Goal: Communication & Community: Answer question/provide support

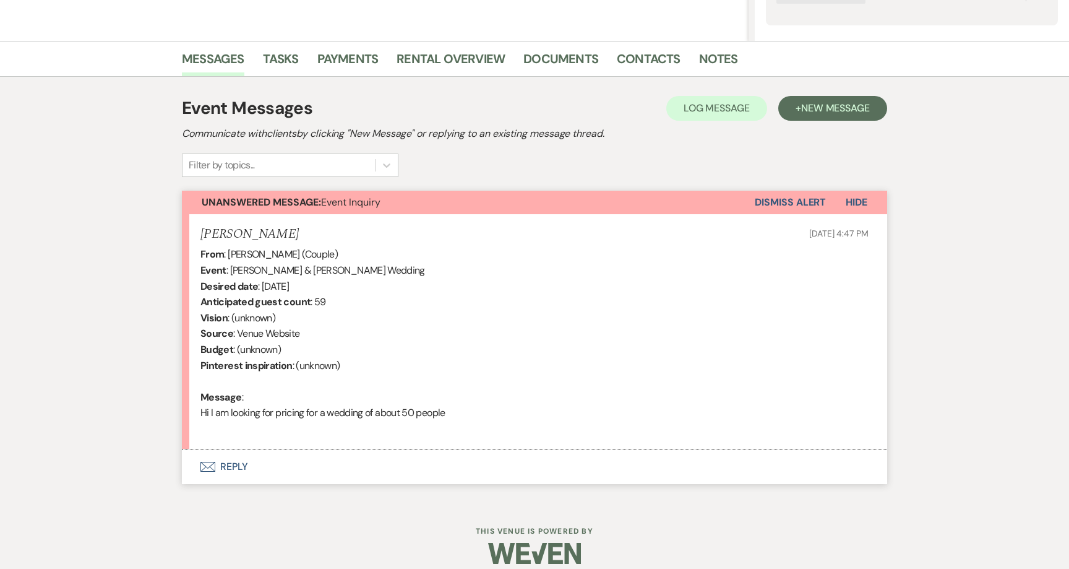
click at [213, 469] on button "Envelope Reply" at bounding box center [534, 466] width 705 height 35
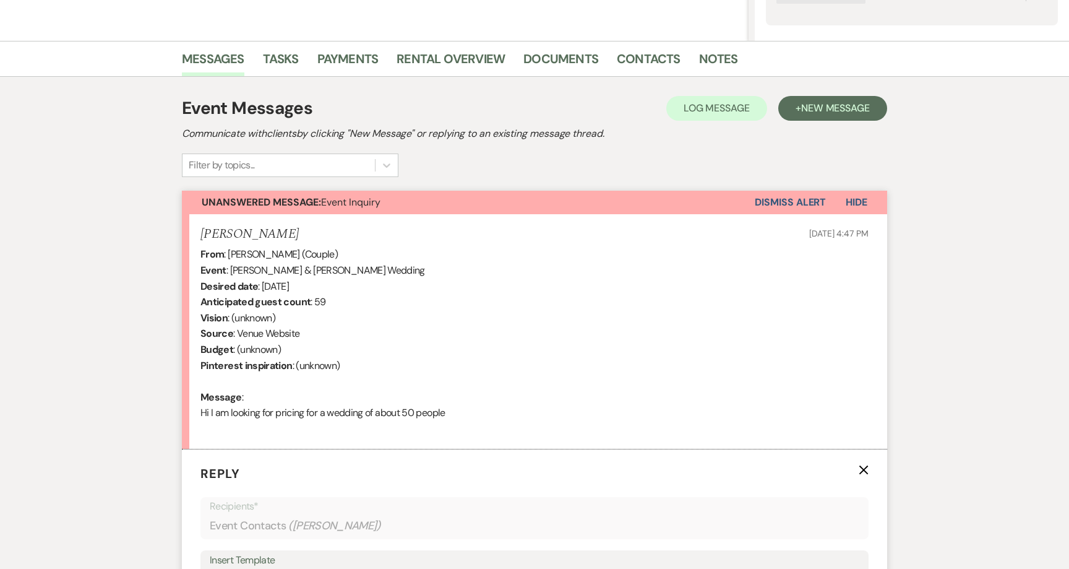
scroll to position [383, 0]
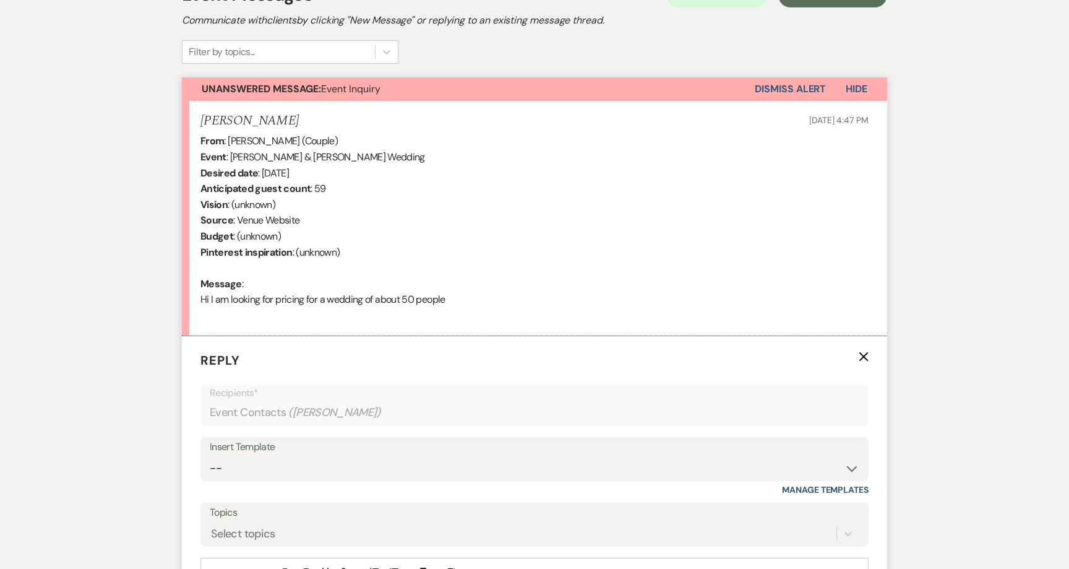
click at [439, 562] on div "Add Photo" at bounding box center [534, 573] width 668 height 30
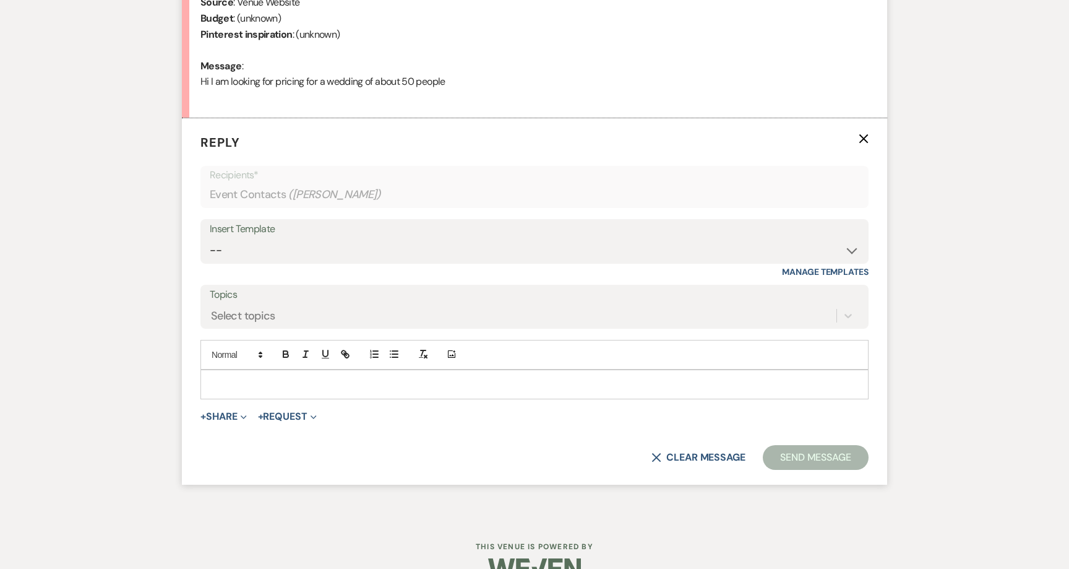
scroll to position [619, 0]
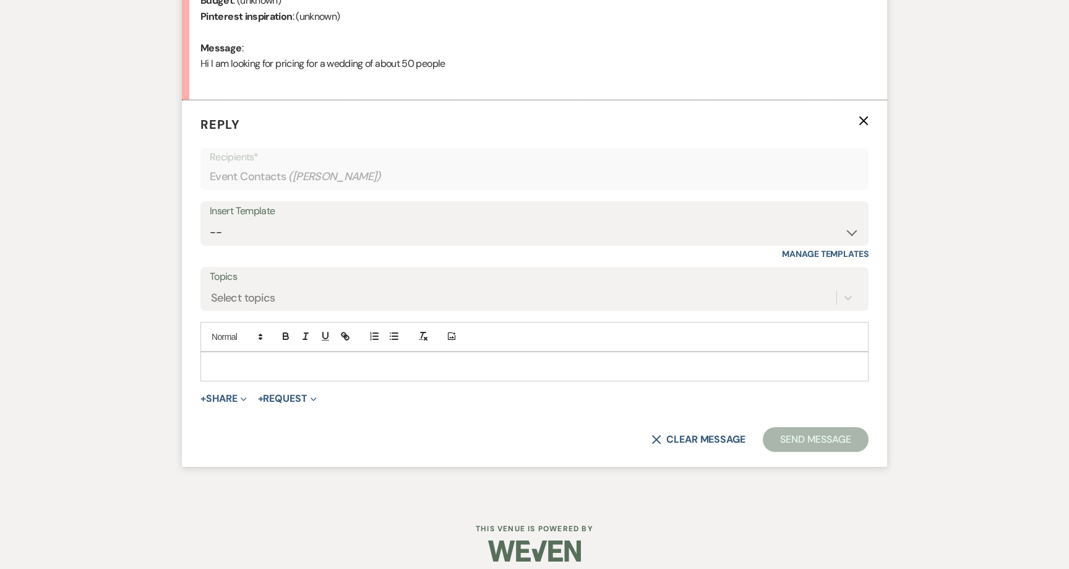
click at [275, 361] on p at bounding box center [534, 367] width 648 height 14
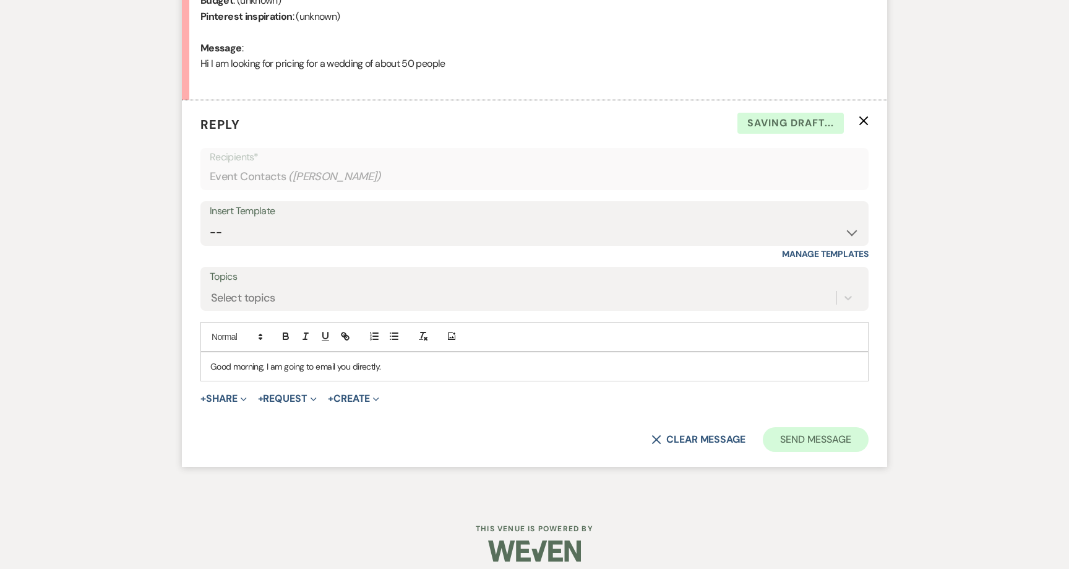
click at [823, 441] on button "Send Message" at bounding box center [816, 439] width 106 height 25
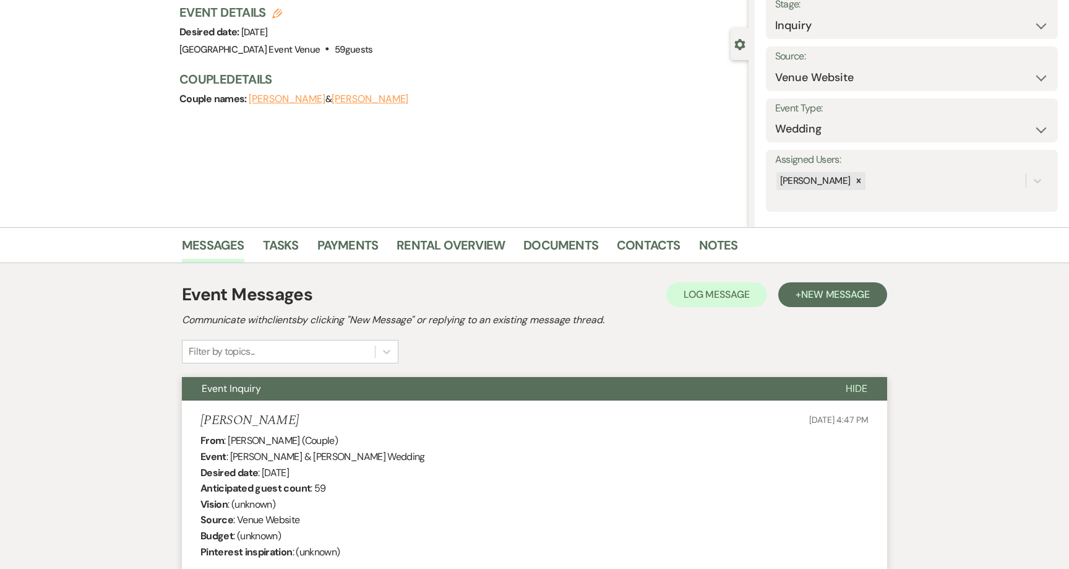
scroll to position [75, 0]
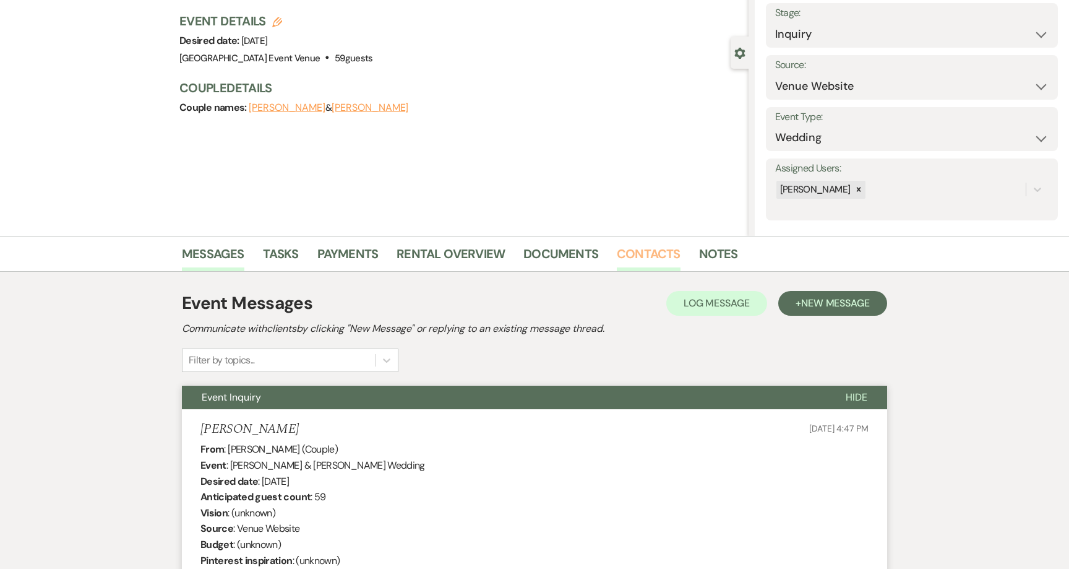
click at [648, 246] on link "Contacts" at bounding box center [649, 257] width 64 height 27
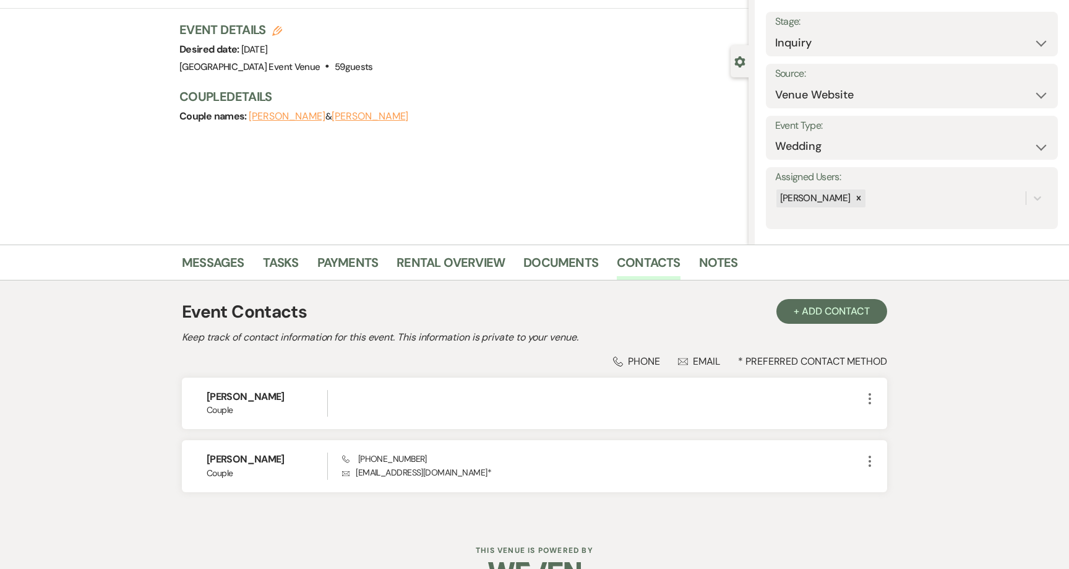
scroll to position [94, 0]
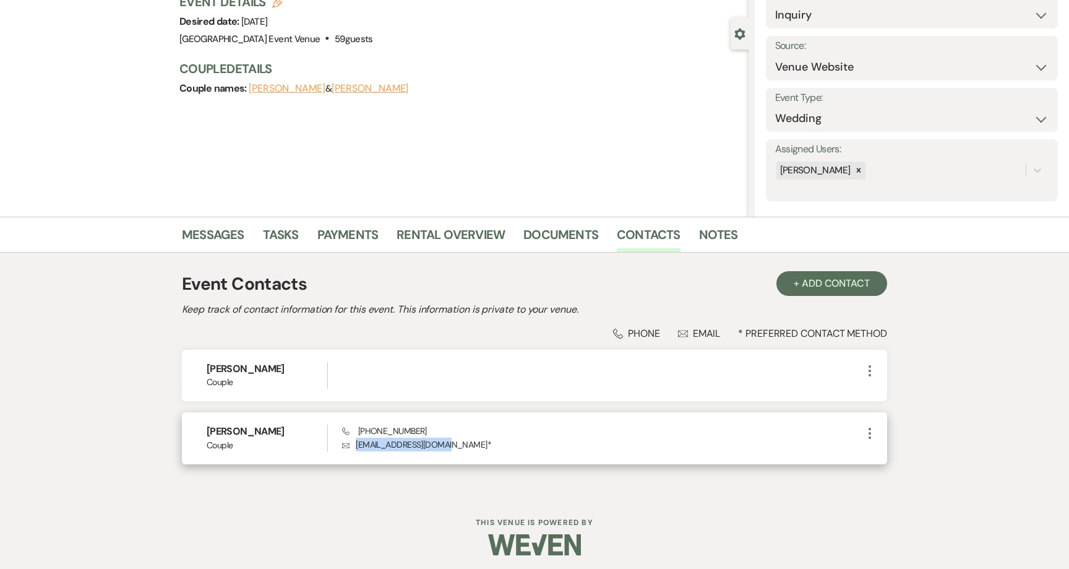
drag, startPoint x: 449, startPoint y: 447, endPoint x: 355, endPoint y: 447, distance: 94.7
click at [355, 447] on p "Envelope [EMAIL_ADDRESS][DOMAIN_NAME] *" at bounding box center [602, 444] width 520 height 14
copy p "[EMAIL_ADDRESS][DOMAIN_NAME]"
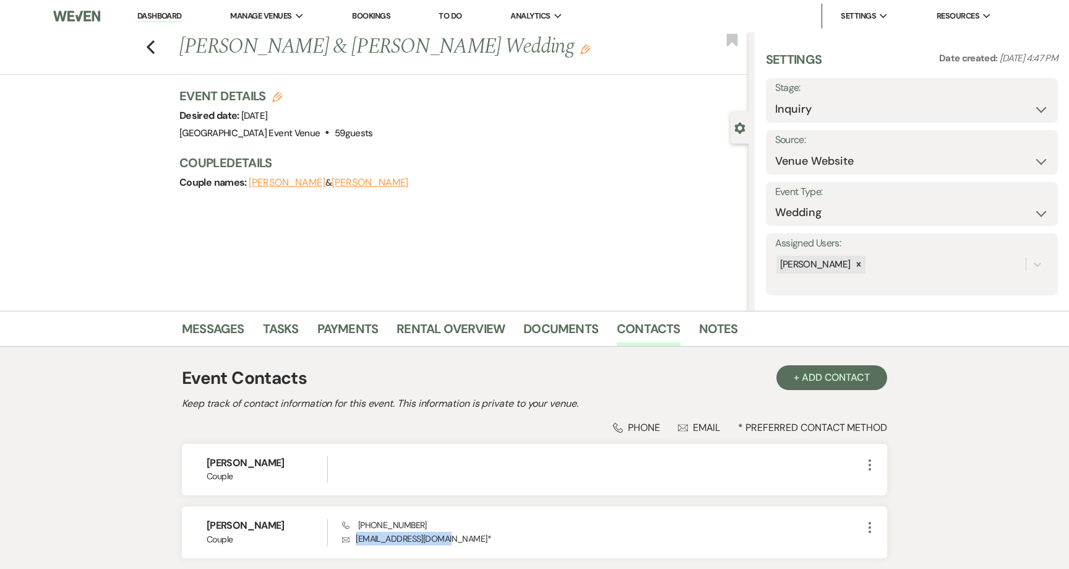
scroll to position [0, 0]
select select "6"
click at [1020, 100] on button "Save" at bounding box center [1027, 100] width 62 height 25
click at [156, 16] on link "Dashboard" at bounding box center [159, 17] width 45 height 12
